Goal: Find specific page/section: Find specific page/section

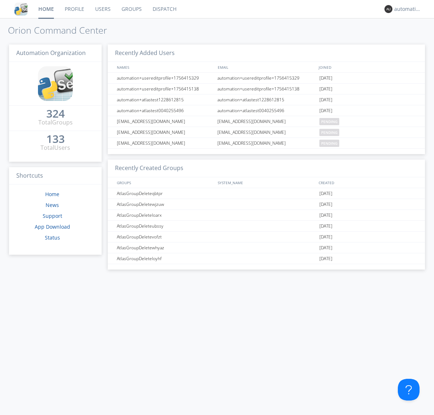
click at [164, 9] on link "Dispatch" at bounding box center [164, 9] width 35 height 18
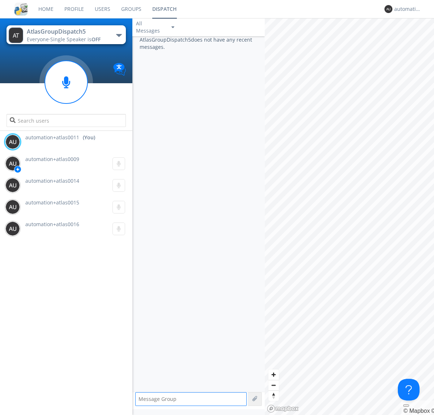
click at [119, 35] on div "button" at bounding box center [119, 35] width 6 height 3
click at [0, 0] on span "AtlasGroupDispatch6" at bounding box center [0, 0] width 0 height 0
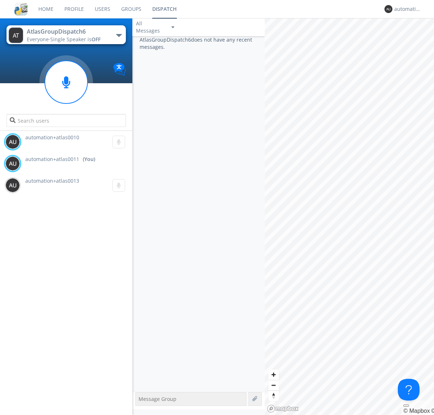
click at [119, 35] on div "button" at bounding box center [119, 35] width 6 height 3
click at [0, 0] on span "AtlasGroupDispatch5" at bounding box center [0, 0] width 0 height 0
click at [406, 9] on div "automation+atlas0011" at bounding box center [407, 8] width 27 height 7
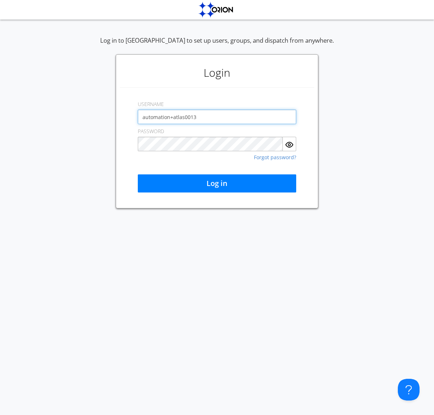
type input "automation+atlas0013"
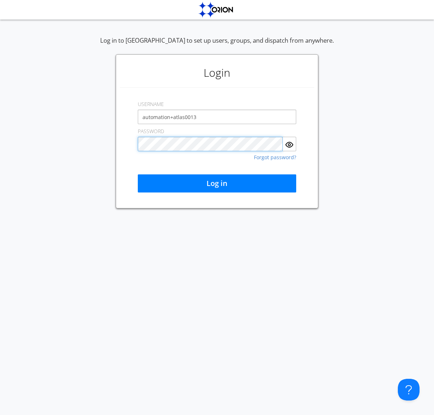
click at [217, 183] on button "Log in" at bounding box center [217, 183] width 158 height 18
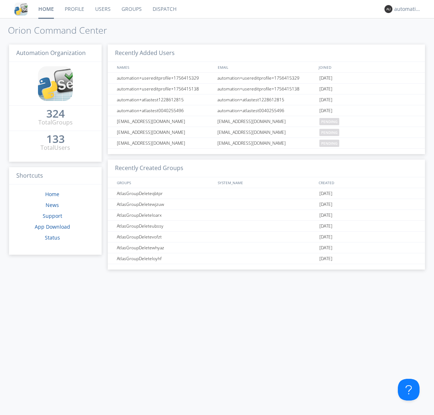
click at [164, 9] on link "Dispatch" at bounding box center [164, 9] width 35 height 18
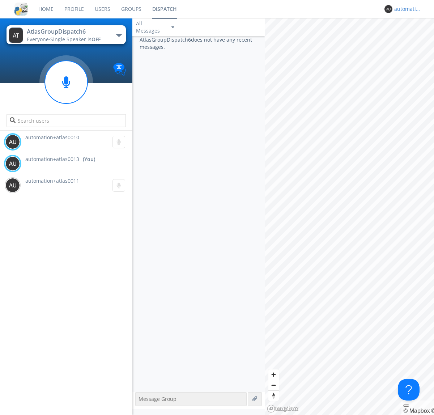
click at [406, 9] on div "automation+atlas0013" at bounding box center [407, 8] width 27 height 7
